Goal: Register for event/course

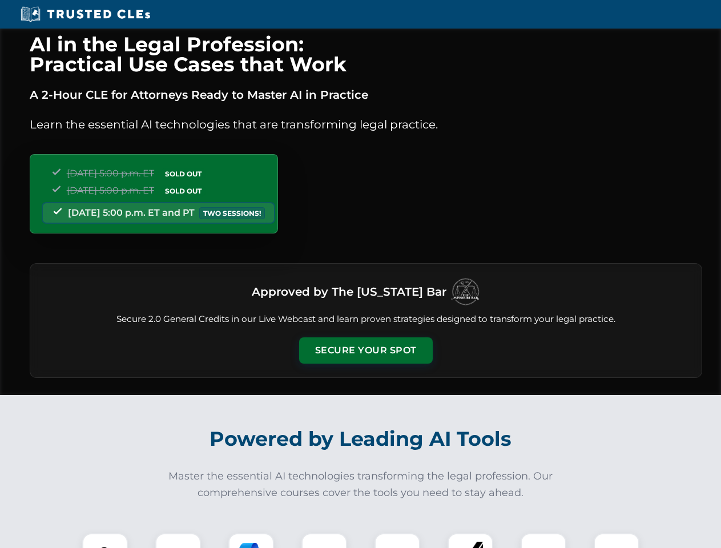
click at [365, 351] on button "Secure Your Spot" at bounding box center [366, 350] width 134 height 26
click at [105, 541] on img at bounding box center [105, 556] width 33 height 33
